Goal: Information Seeking & Learning: Find specific page/section

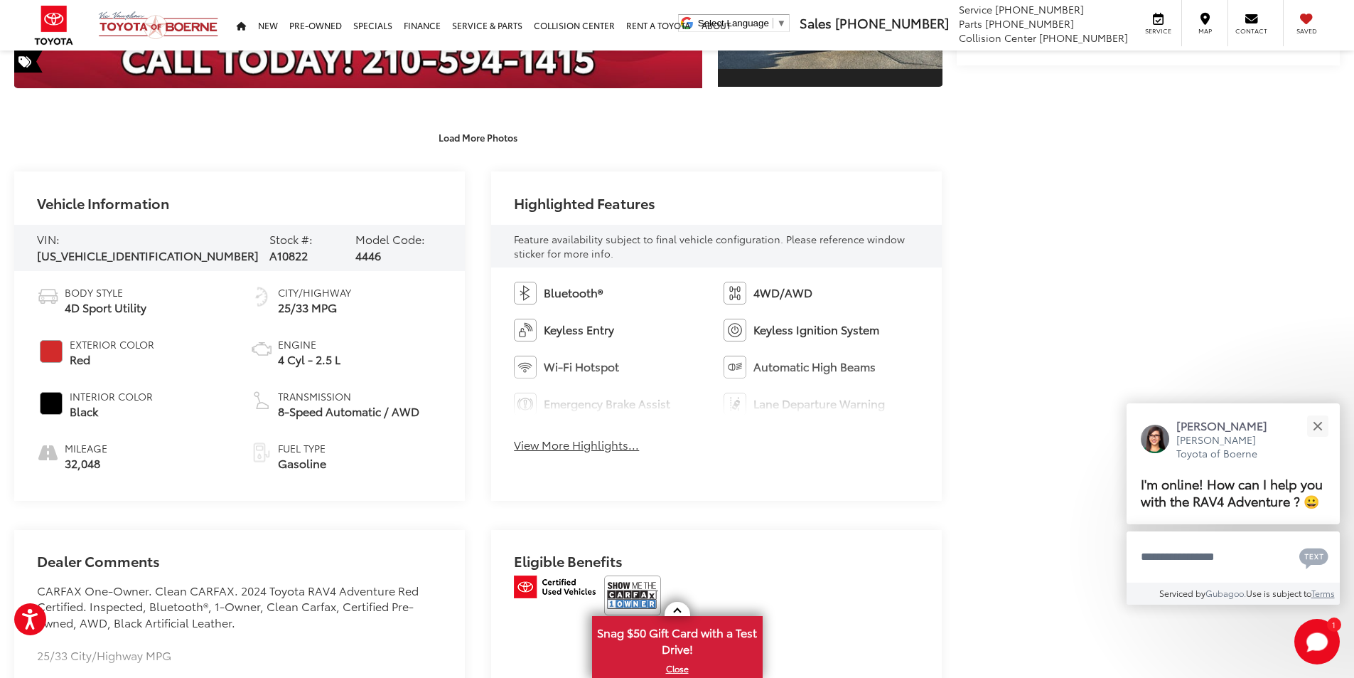
scroll to position [593, 0]
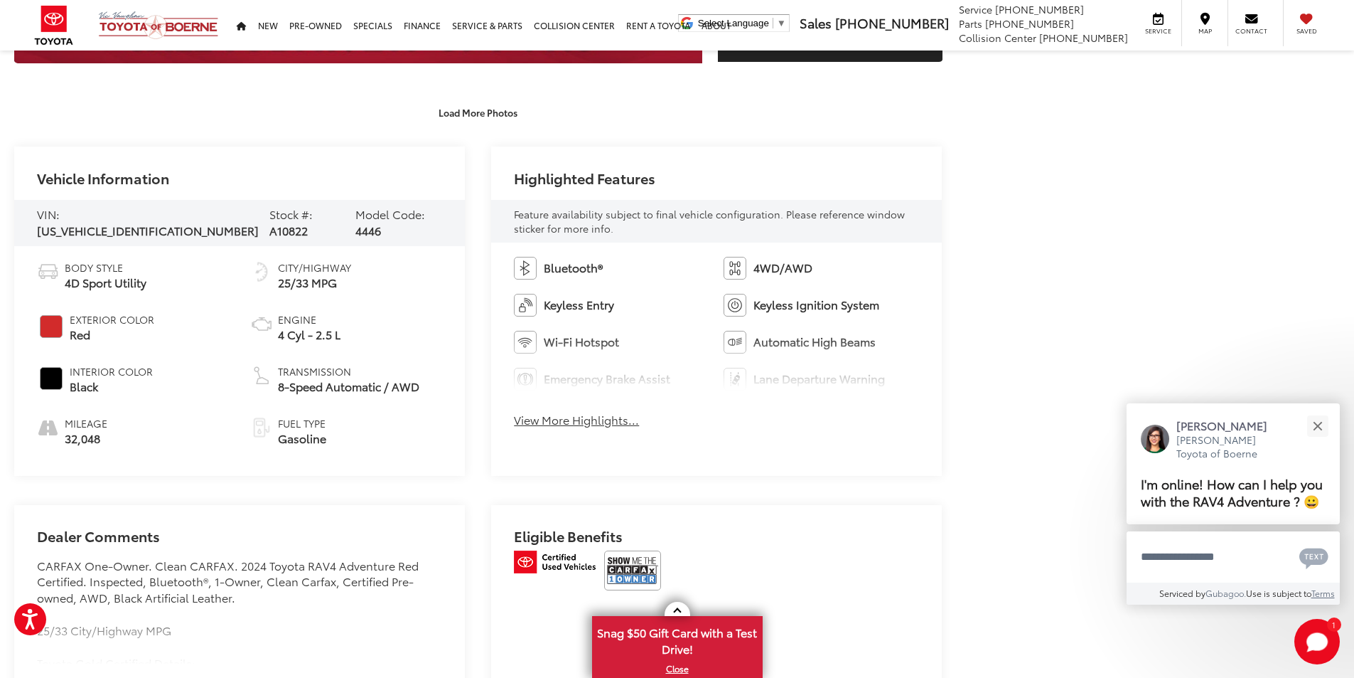
click at [594, 423] on button "View More Highlights..." at bounding box center [576, 420] width 125 height 16
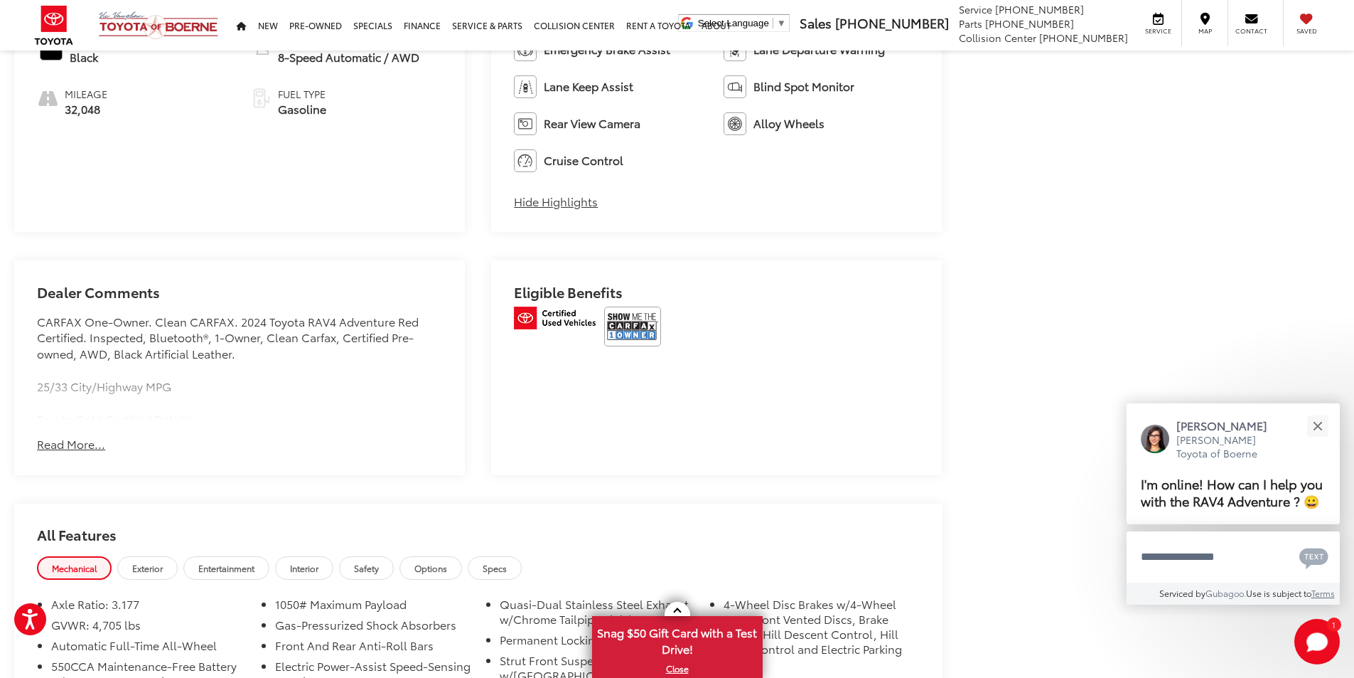
scroll to position [948, 0]
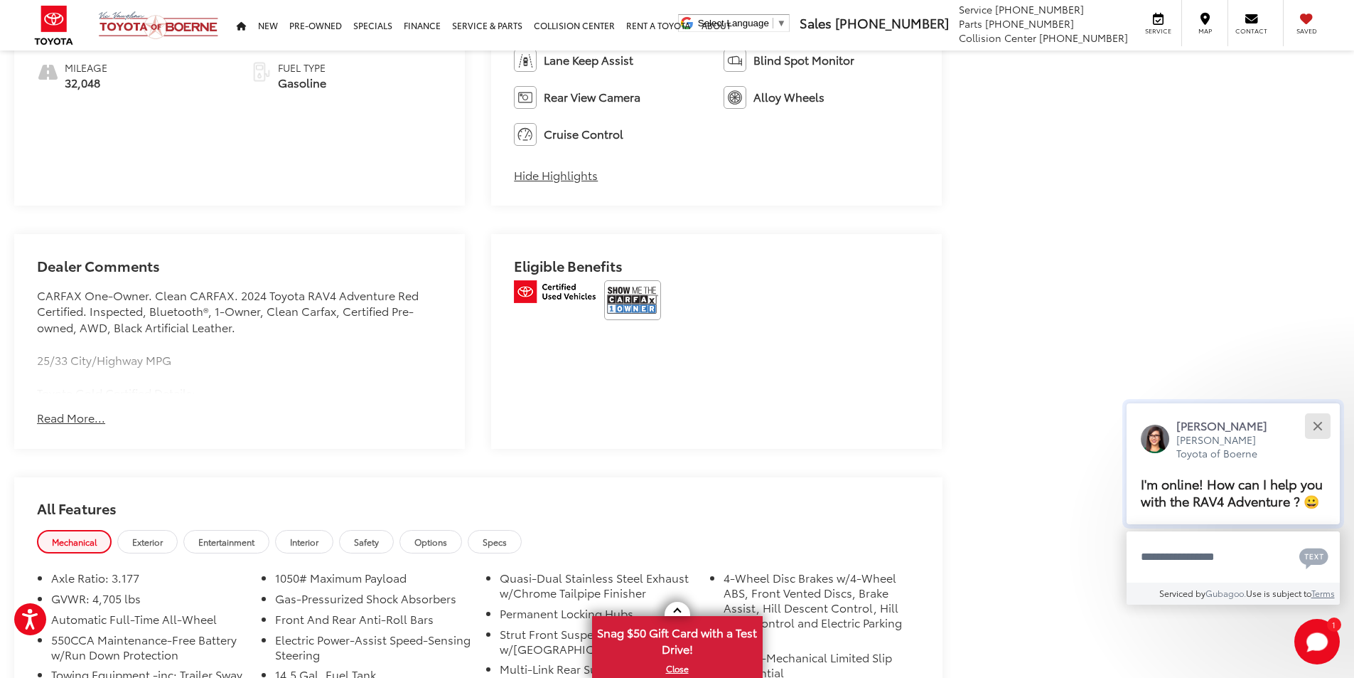
click at [1318, 427] on div "Close" at bounding box center [1317, 425] width 9 height 9
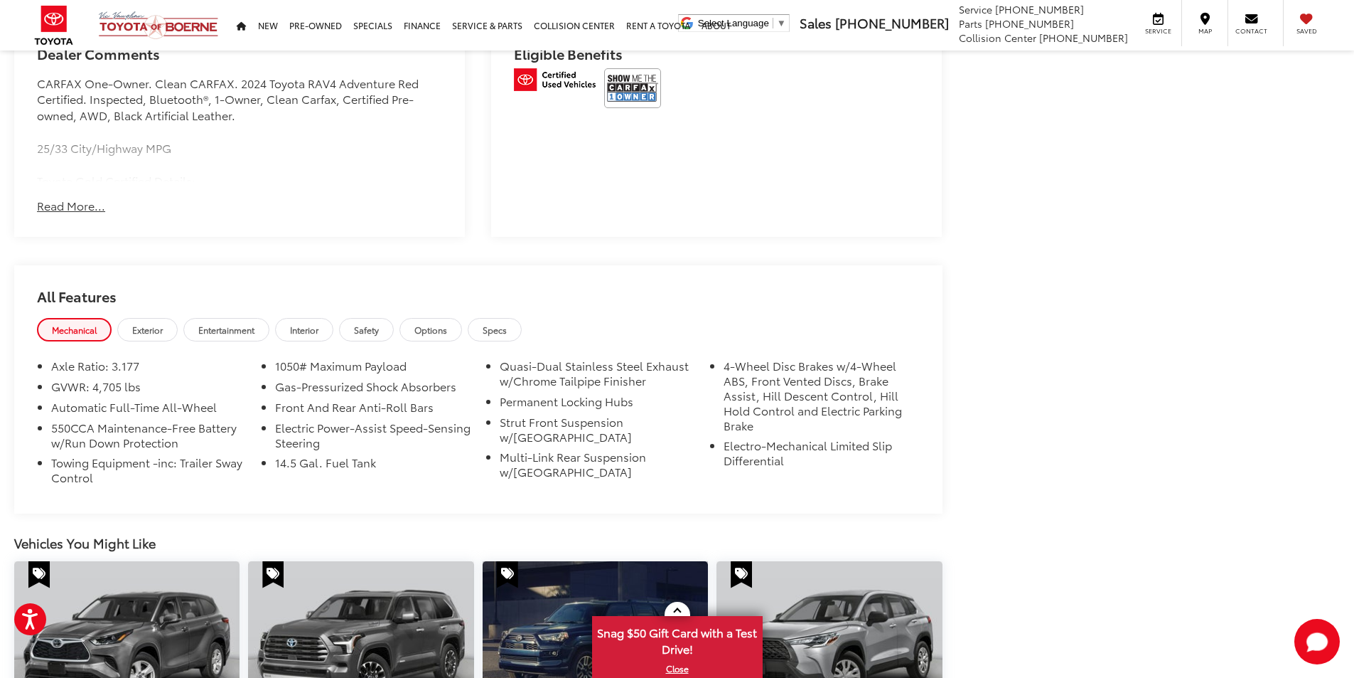
scroll to position [1162, 0]
click at [154, 333] on span "Exterior" at bounding box center [147, 328] width 31 height 12
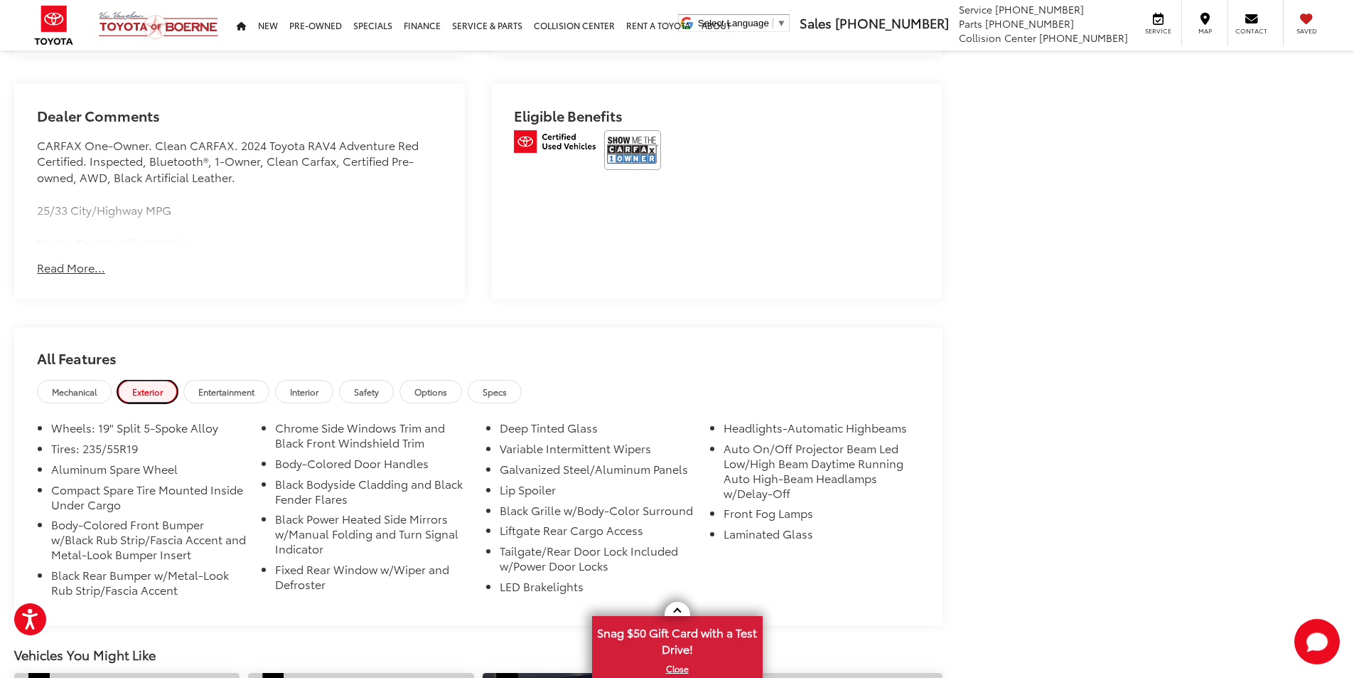
scroll to position [1138, 0]
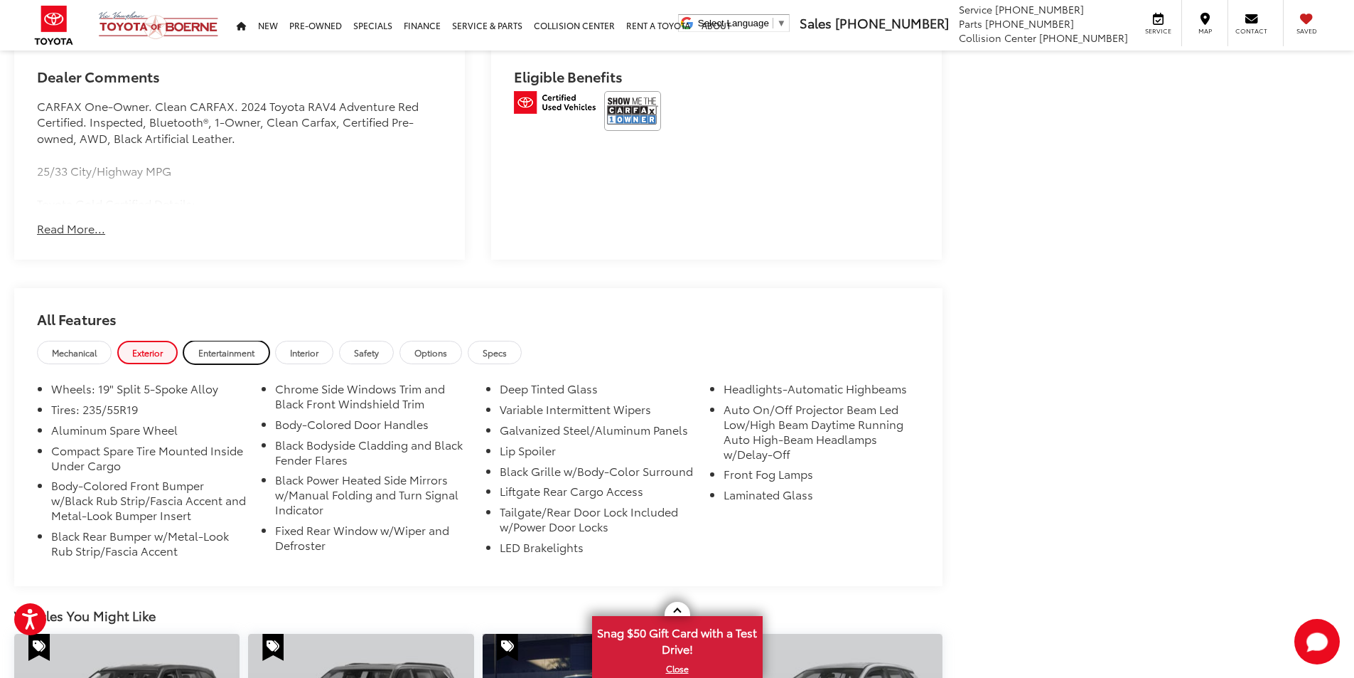
click at [241, 357] on span "Entertainment" at bounding box center [226, 352] width 56 height 12
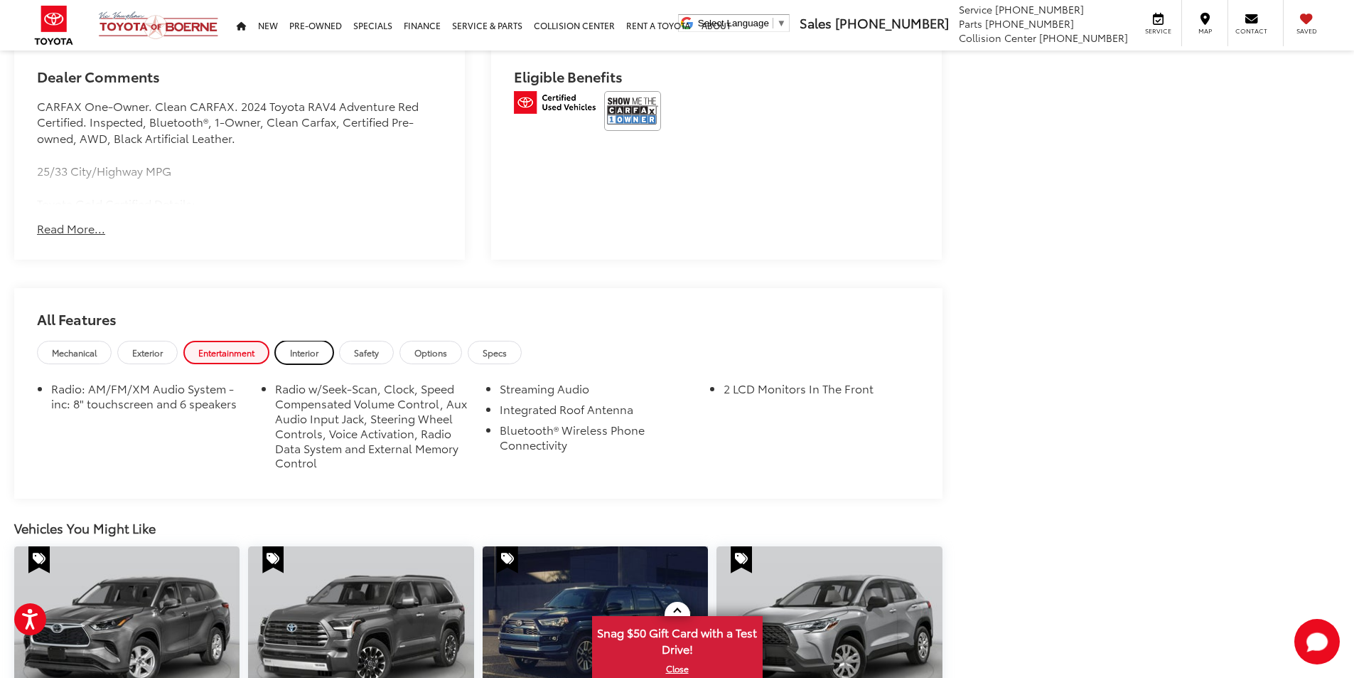
click at [313, 358] on span "Interior" at bounding box center [304, 352] width 28 height 12
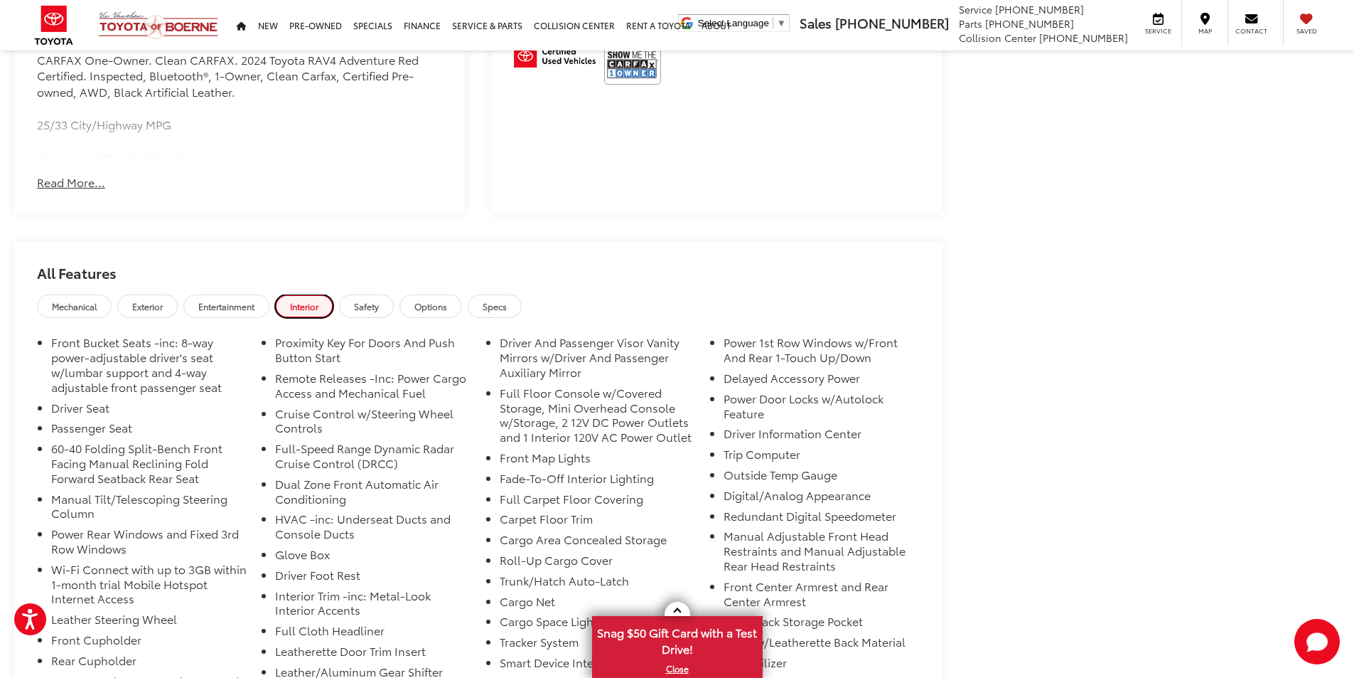
scroll to position [1209, 0]
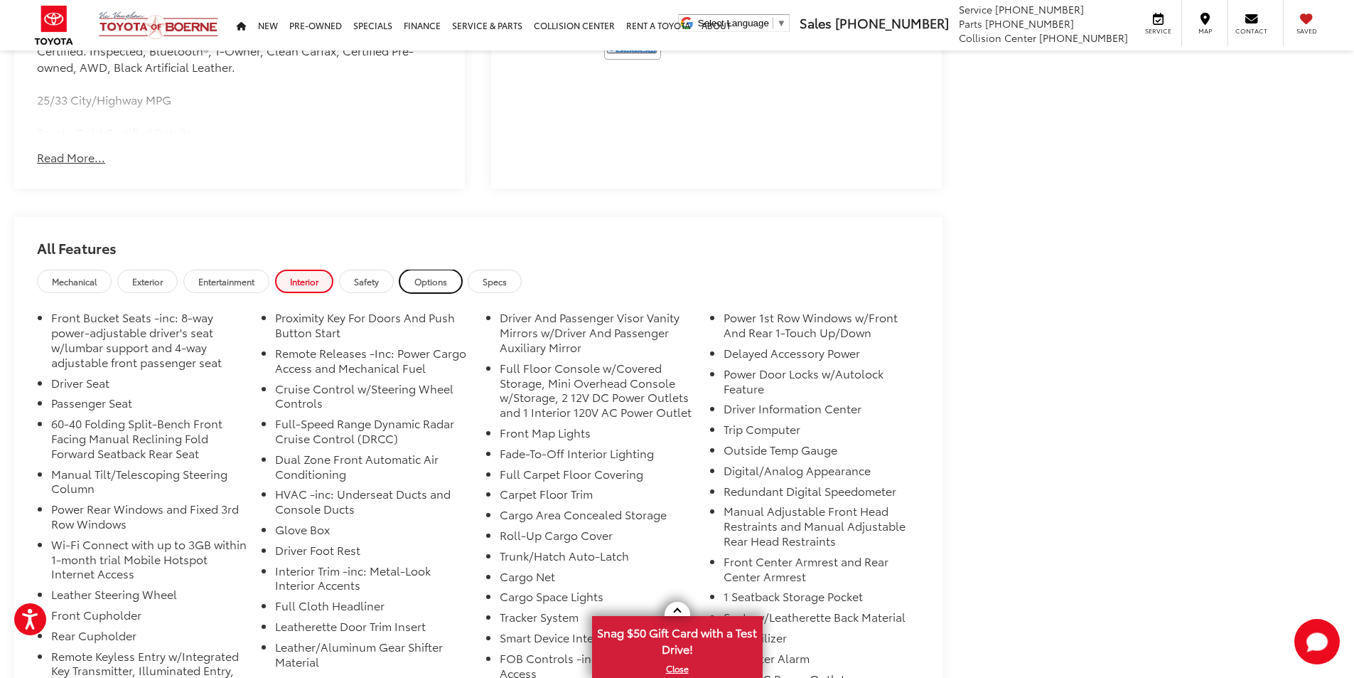
click at [437, 284] on span "Options" at bounding box center [430, 281] width 33 height 12
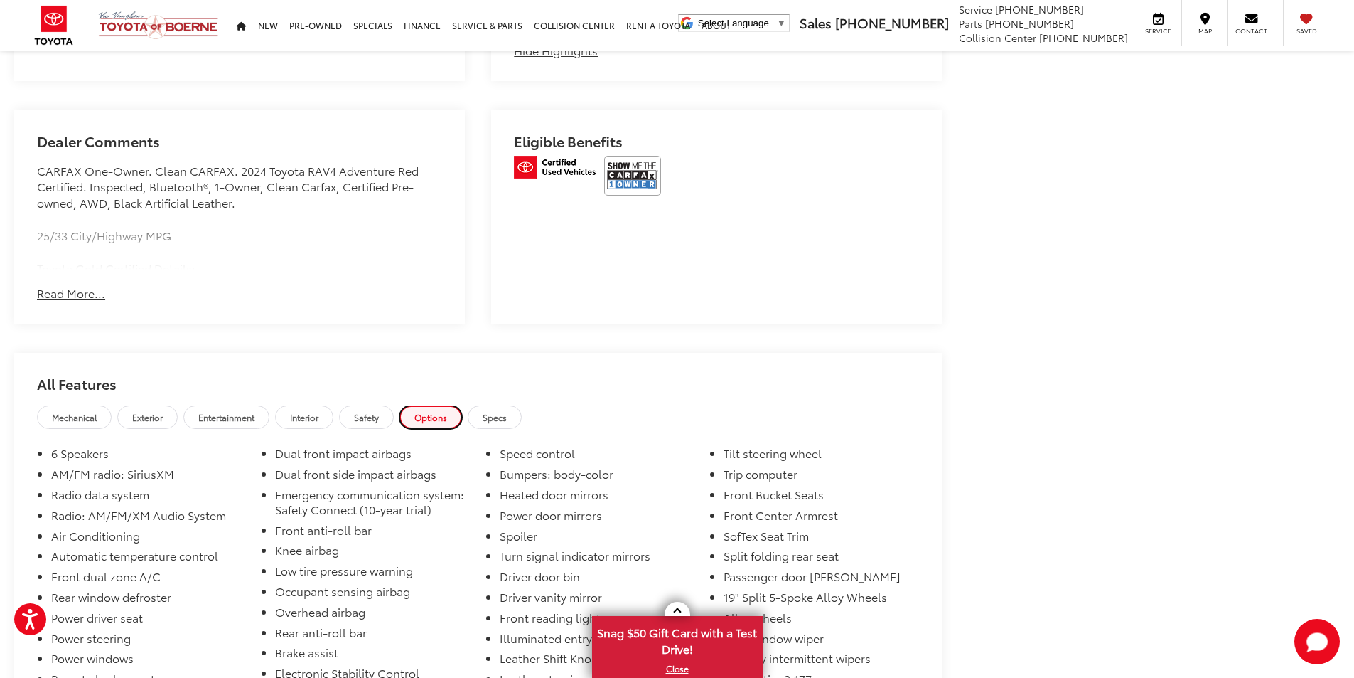
scroll to position [1066, 0]
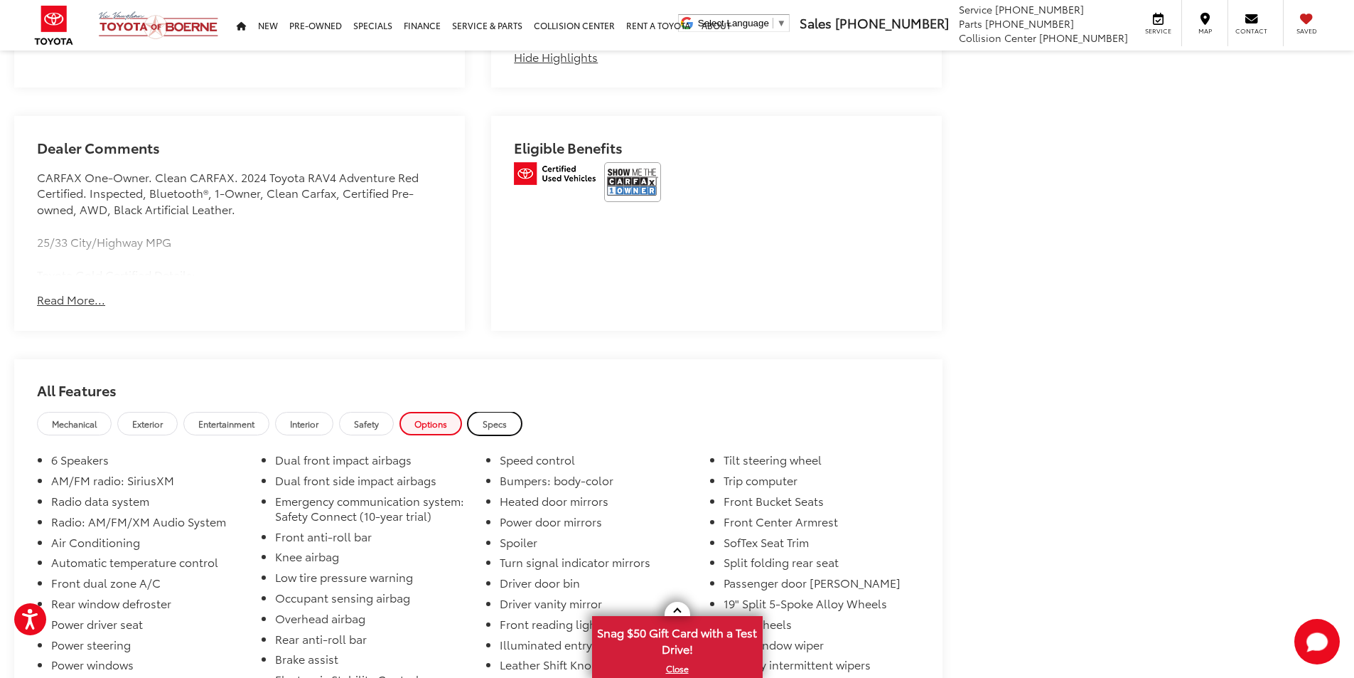
click at [500, 427] on span "Specs" at bounding box center [495, 423] width 24 height 12
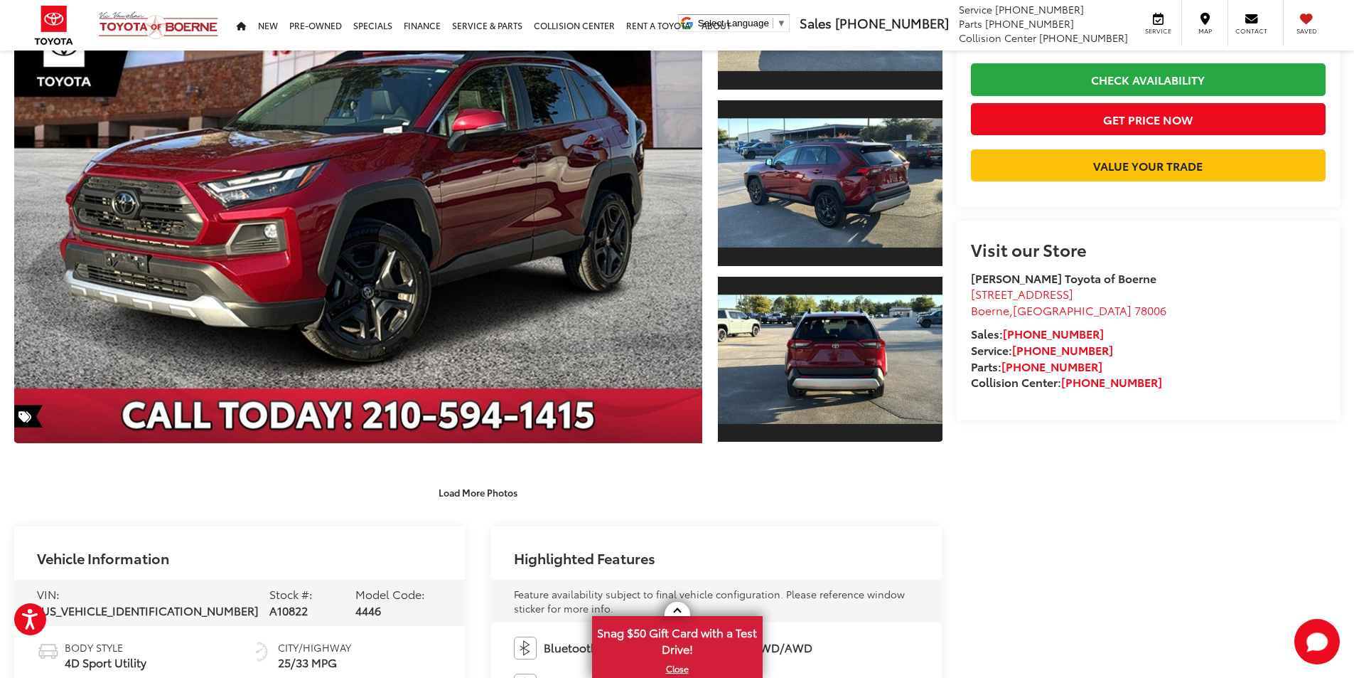
scroll to position [0, 0]
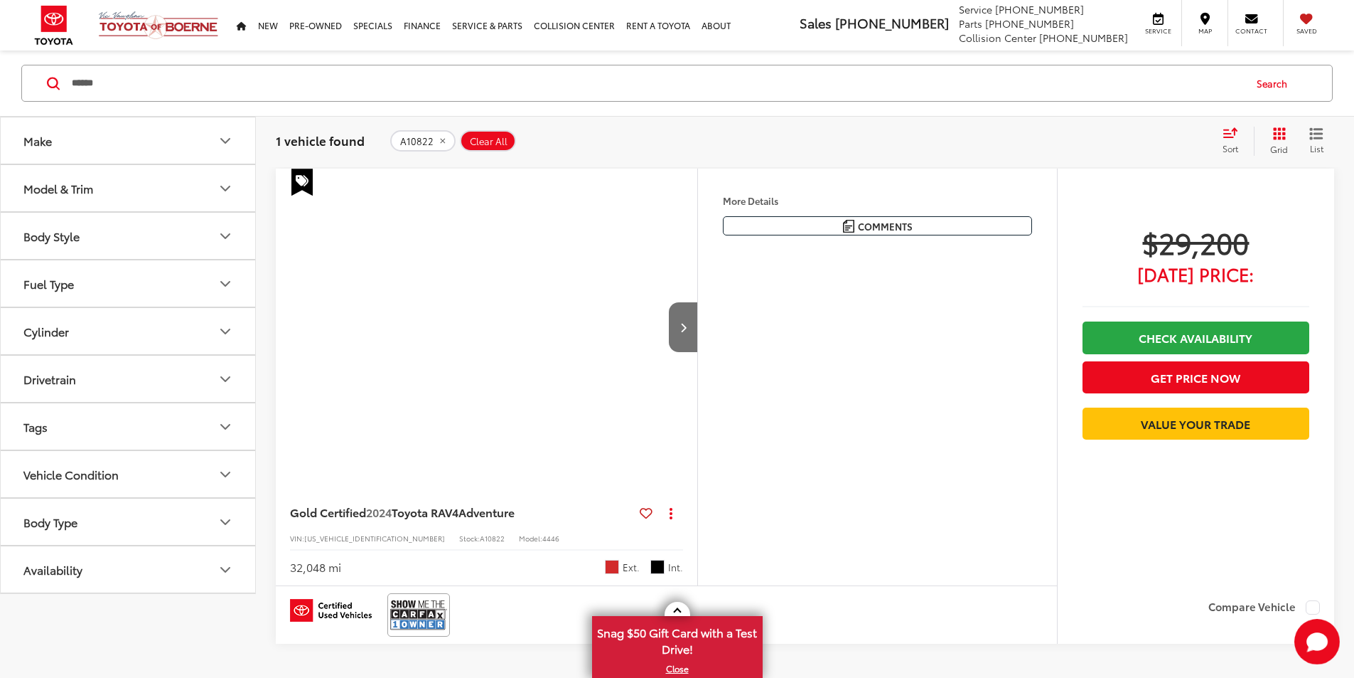
click at [27, 88] on div "****** ****** Search" at bounding box center [677, 83] width 1312 height 37
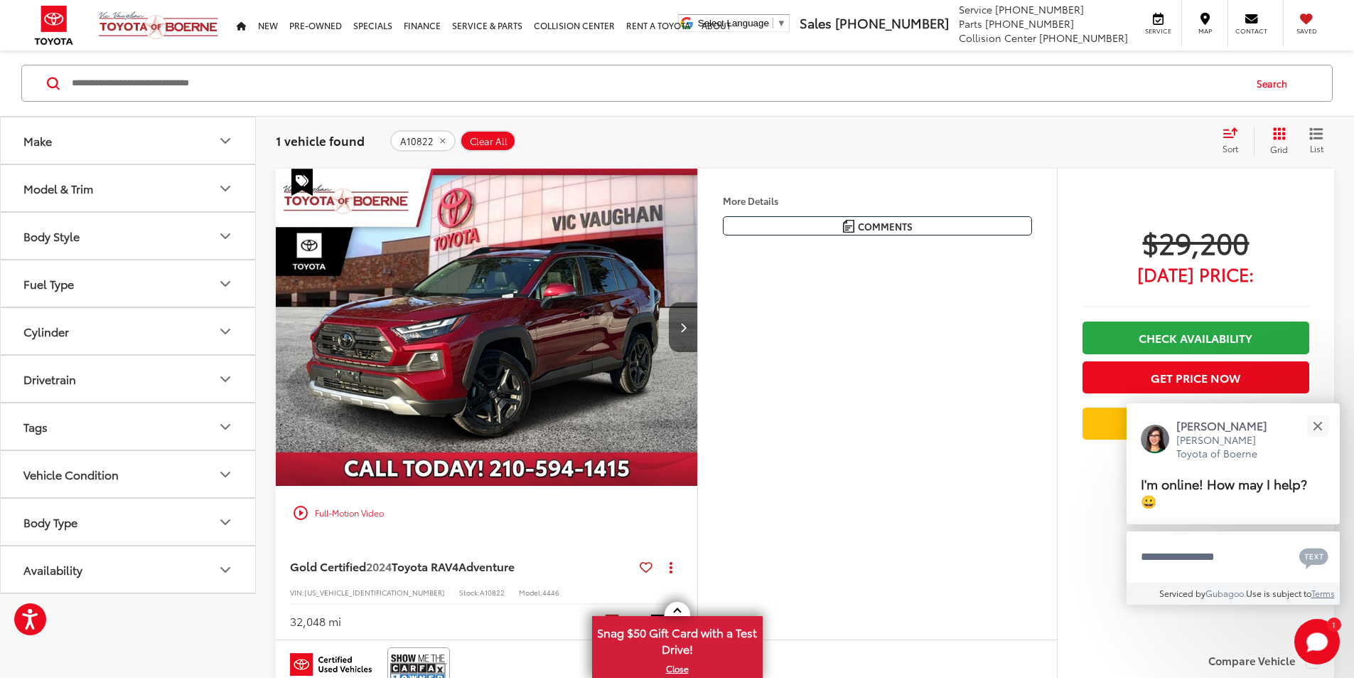
paste input "******"
type input "******"
click at [1263, 82] on button "Search" at bounding box center [1275, 83] width 65 height 36
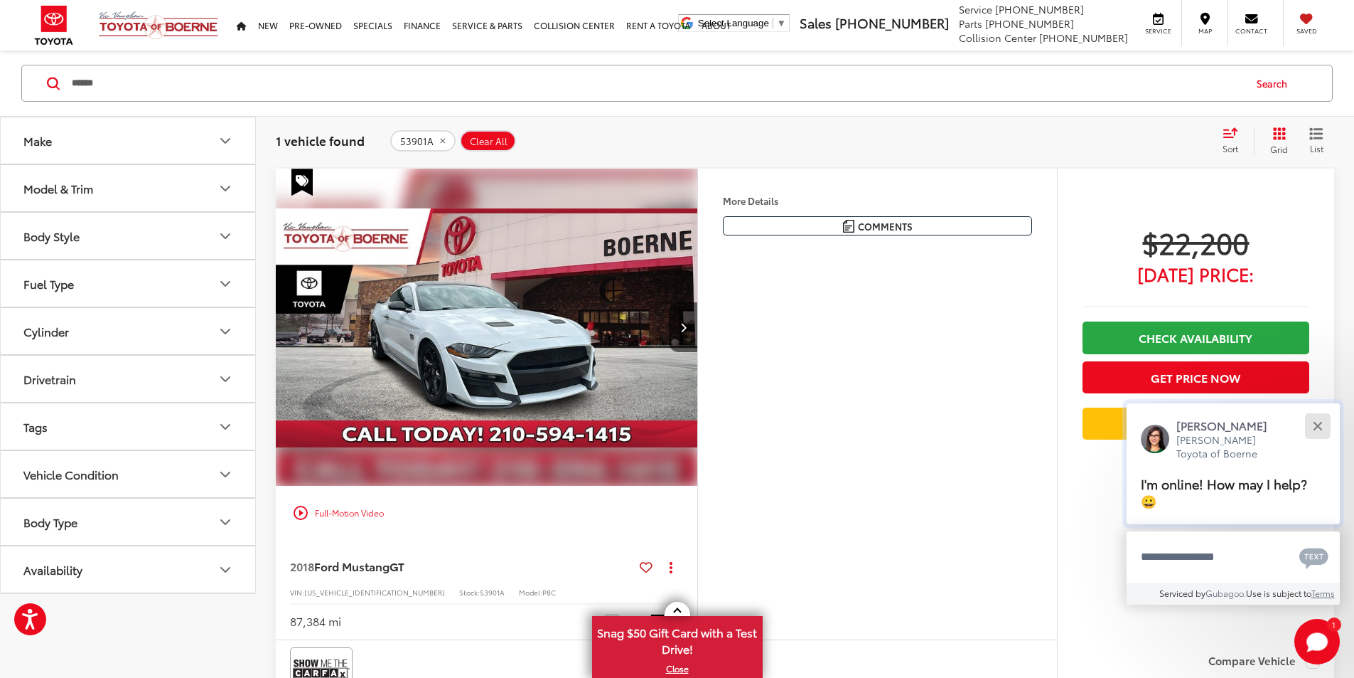
click at [1320, 428] on div "Close" at bounding box center [1317, 425] width 9 height 9
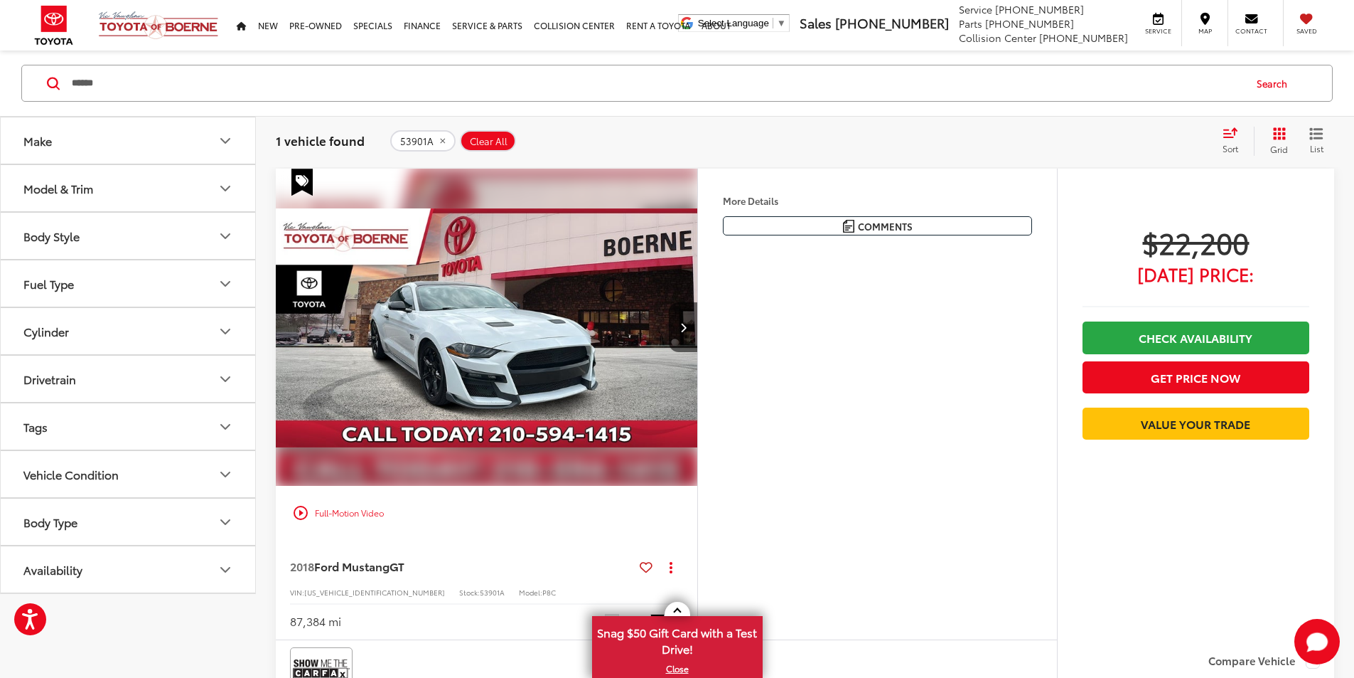
click at [988, 607] on div "More Details Comments Dealer Comments Clean CARFAX. 2018 Ford Mustang GT Oxford…" at bounding box center [877, 403] width 360 height 471
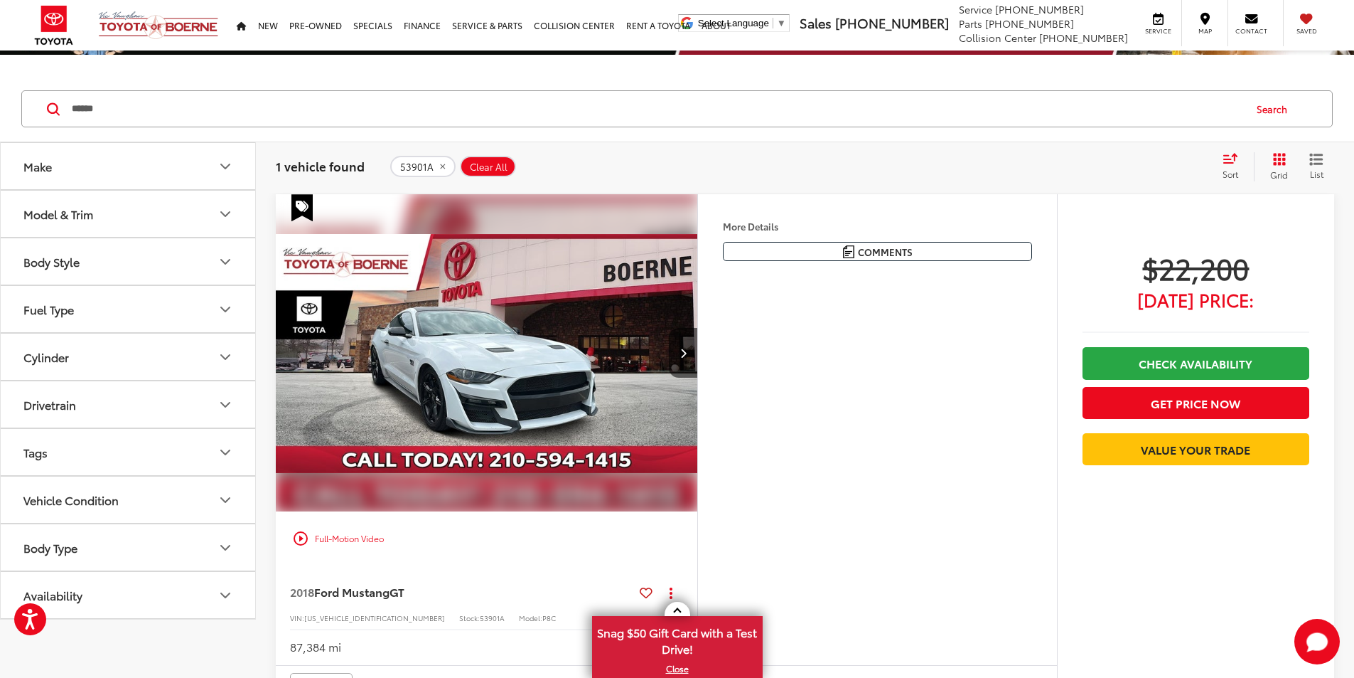
scroll to position [89, 0]
